Goal: Transaction & Acquisition: Book appointment/travel/reservation

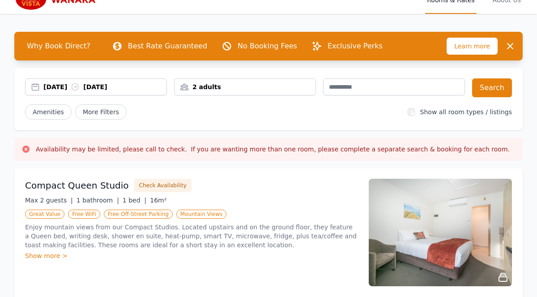
scroll to position [15, 0]
click at [144, 82] on div "[DATE] [DATE]" at bounding box center [104, 86] width 123 height 9
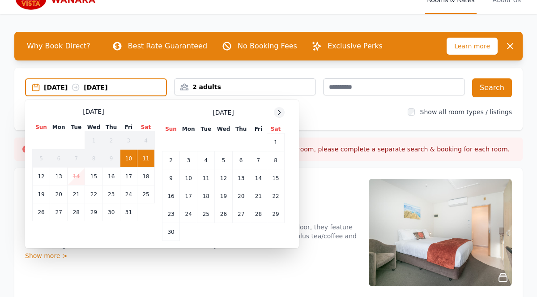
click at [279, 112] on icon at bounding box center [279, 112] width 7 height 7
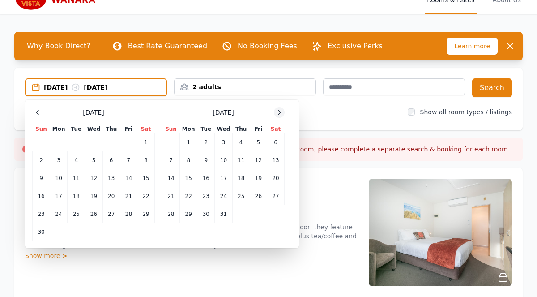
click at [279, 112] on icon at bounding box center [279, 112] width 7 height 7
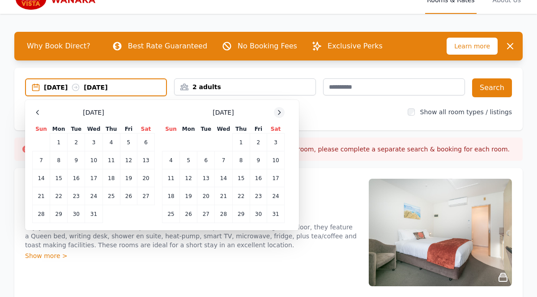
click at [279, 114] on icon at bounding box center [279, 112] width 2 height 4
click at [183, 174] on td "16" at bounding box center [188, 178] width 17 height 18
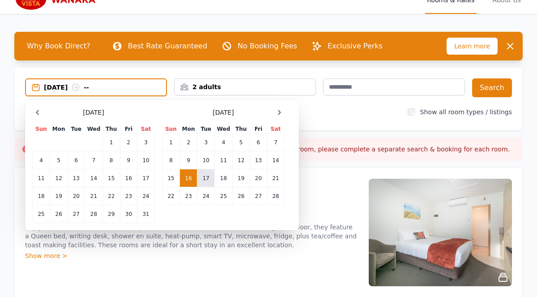
click at [204, 177] on td "17" at bounding box center [205, 178] width 17 height 18
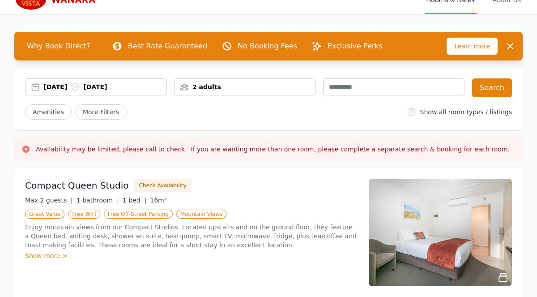
click at [280, 87] on div "2 adults" at bounding box center [244, 86] width 141 height 9
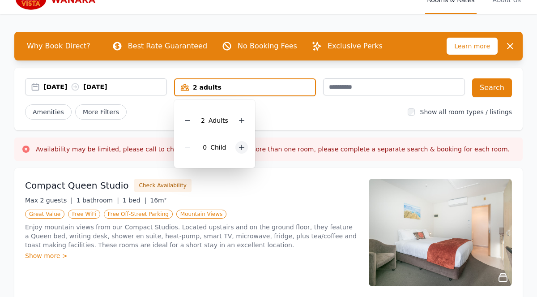
click at [239, 147] on icon at bounding box center [241, 147] width 5 height 5
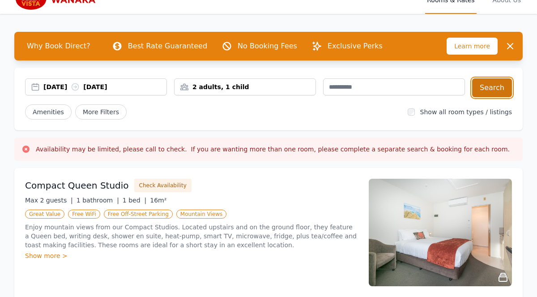
click at [493, 87] on button "Search" at bounding box center [492, 87] width 40 height 19
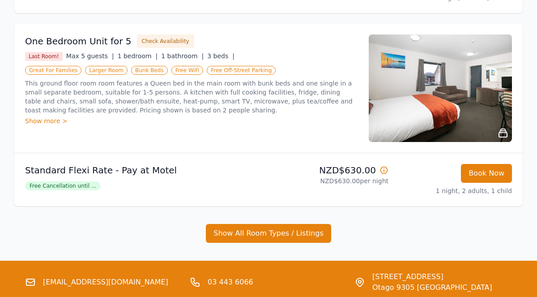
scroll to position [581, 0]
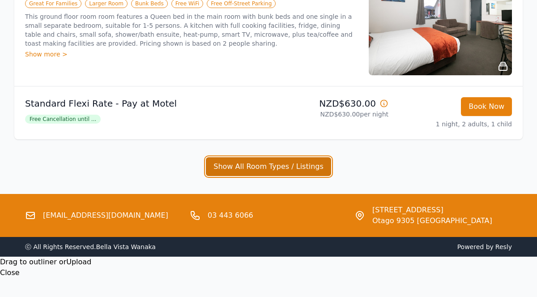
click at [271, 166] on button "Show All Room Types / Listings" at bounding box center [268, 166] width 125 height 19
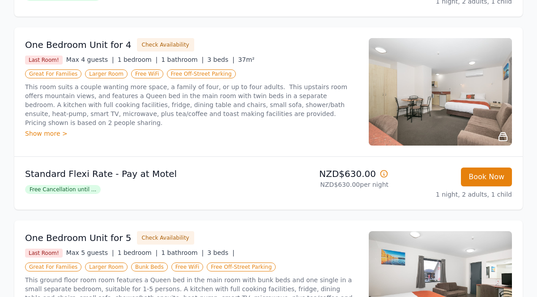
scroll to position [0, 0]
